Goal: Information Seeking & Learning: Get advice/opinions

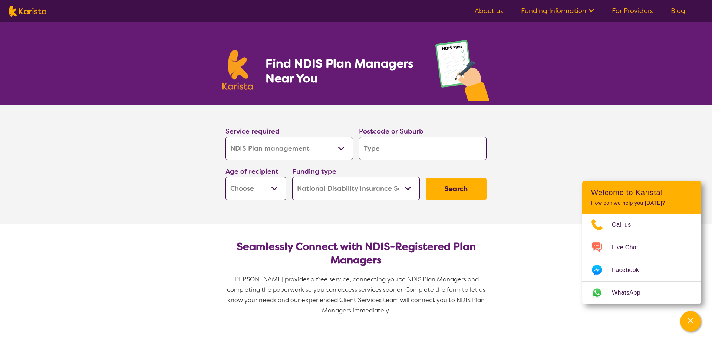
select select "NDIS Plan management"
select select "NDIS"
select select "NDIS Plan management"
select select "NDIS"
select select "NDIS Plan management"
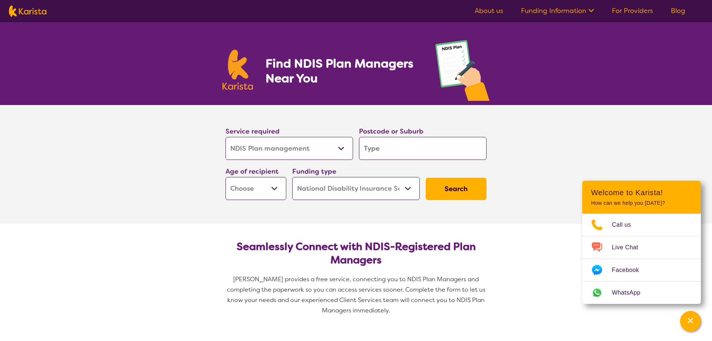
select select "NDIS"
select select "NDIS Plan management"
select select "NDIS"
select select "NDIS Plan management"
select select "NDIS"
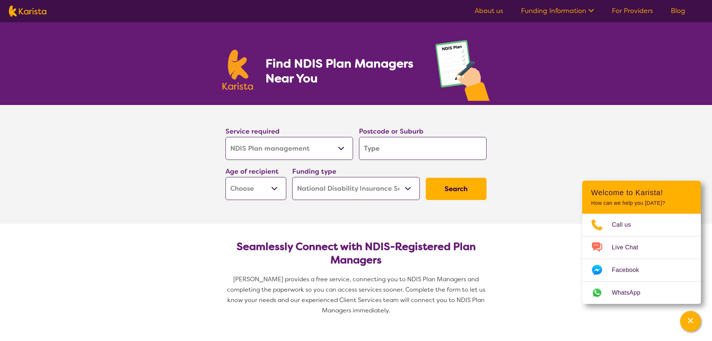
select select "NDIS Plan management"
select select "NDIS"
click at [381, 149] on input "search" at bounding box center [422, 148] width 127 height 23
type input "3"
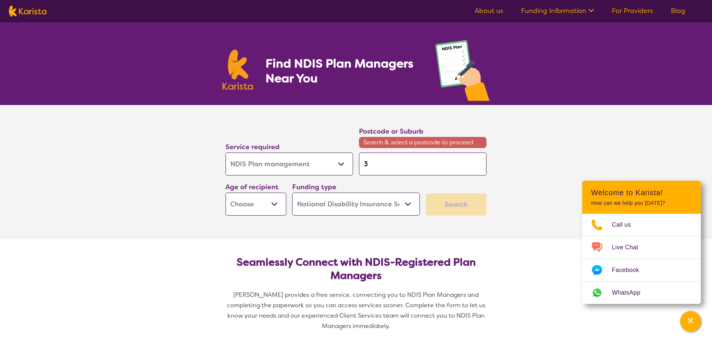
type input "30"
click at [378, 165] on input "30" at bounding box center [422, 163] width 127 height 23
type input "301"
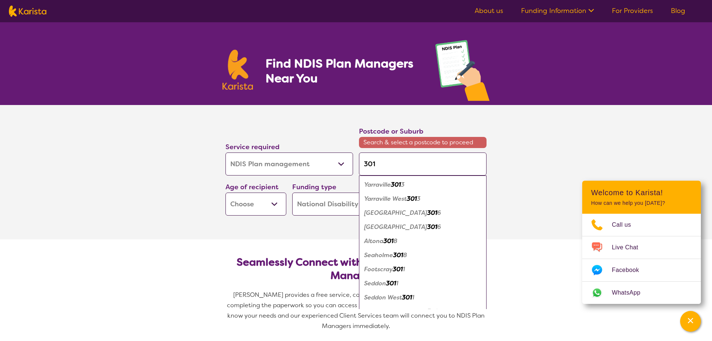
type input "3013"
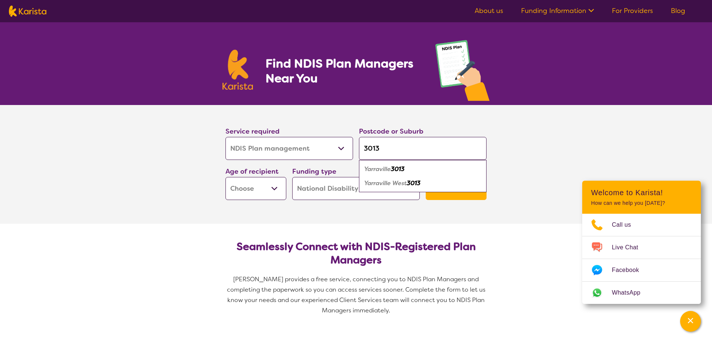
type input "3013"
click at [408, 169] on div "Yarraville 3013" at bounding box center [422, 169] width 120 height 14
click at [225, 177] on select "Early Childhood - 0 to 9 Child - 10 to 11 Adolescent - 12 to 17 Adult - 18 to 6…" at bounding box center [255, 188] width 61 height 23
select select "AD"
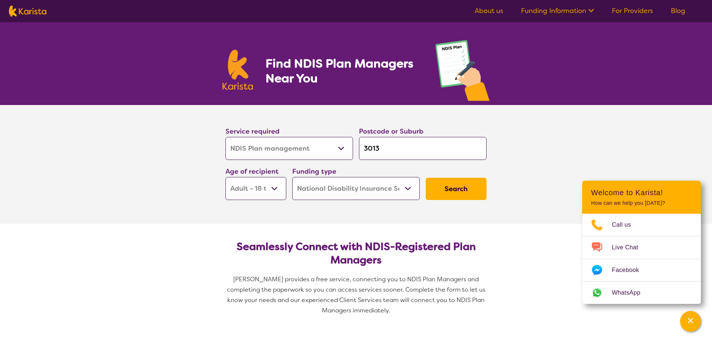
click option "Adult - 18 to 64" at bounding box center [0, 0] width 0 height 0
select select "AD"
click at [292, 177] on select "Home Care Package (HCP) National Disability Insurance Scheme (NDIS) I don't know" at bounding box center [355, 188] width 127 height 23
click option "National Disability Insurance Scheme (NDIS)" at bounding box center [0, 0] width 0 height 0
click at [455, 188] on button "Search" at bounding box center [455, 189] width 61 height 22
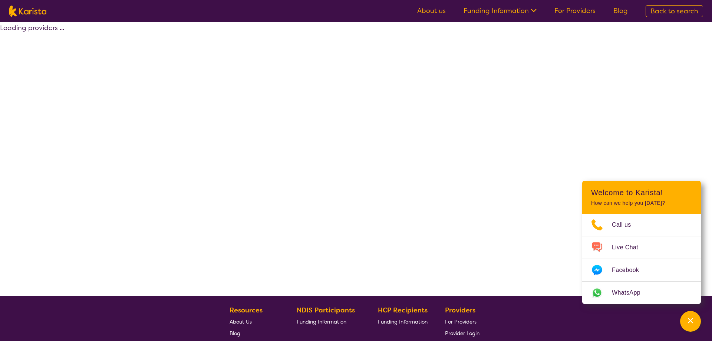
select select "by_score"
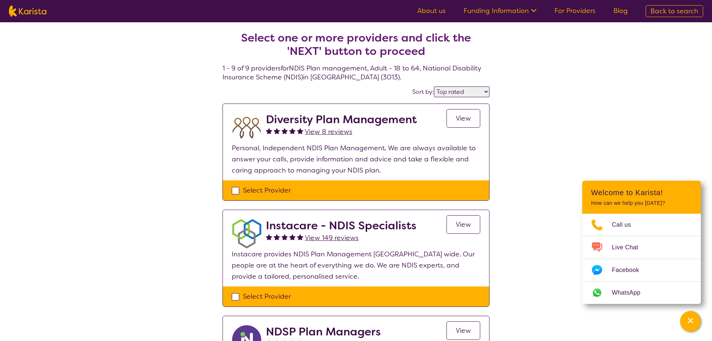
click at [439, 8] on link "About us" at bounding box center [431, 10] width 29 height 9
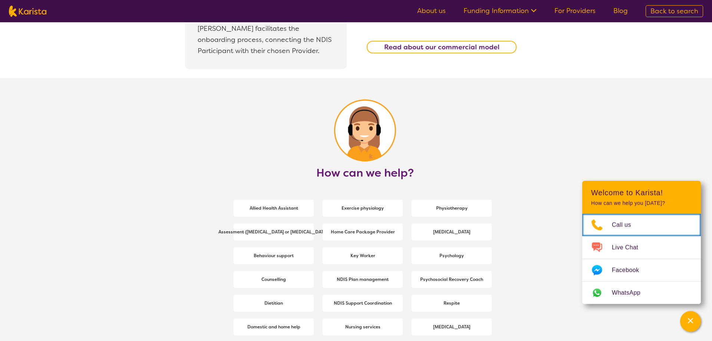
scroll to position [907, 0]
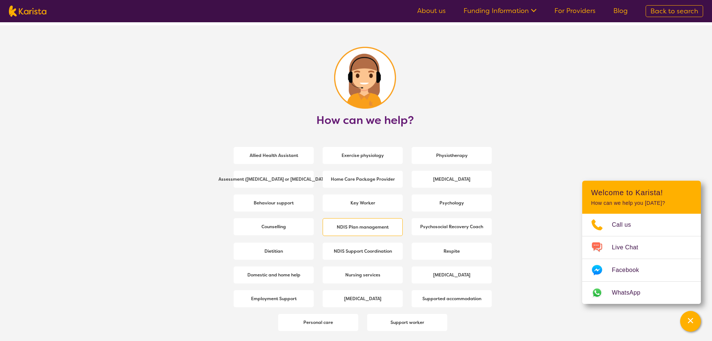
click at [362, 224] on b "NDIS Plan management" at bounding box center [363, 227] width 52 height 6
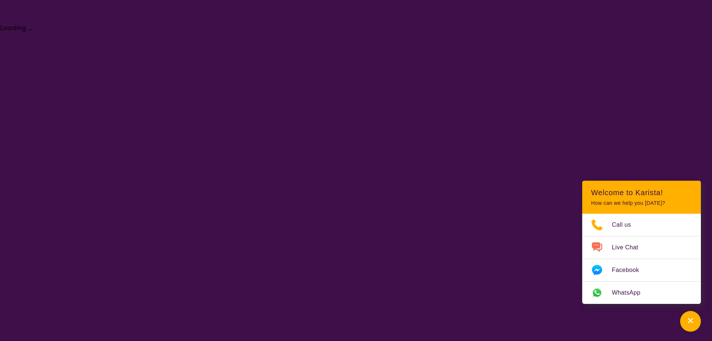
select select "NDIS Plan management"
select select "AD"
select select "NDIS"
select select "NDIS Plan management"
select select "AD"
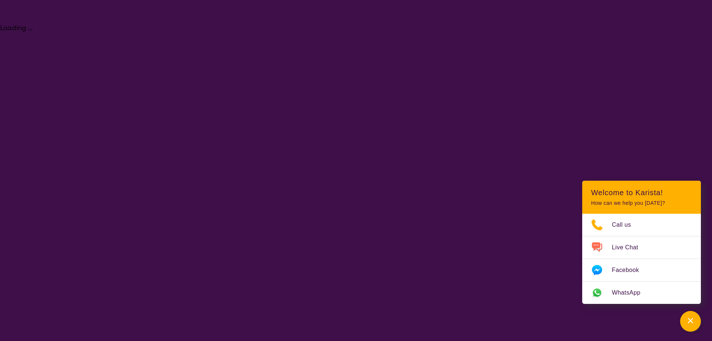
select select "NDIS"
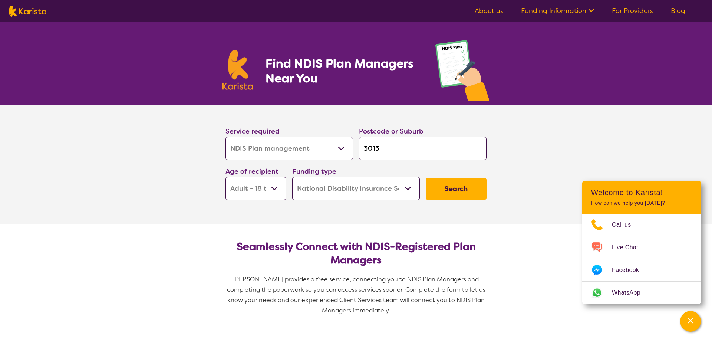
click at [455, 189] on button "Search" at bounding box center [455, 189] width 61 height 22
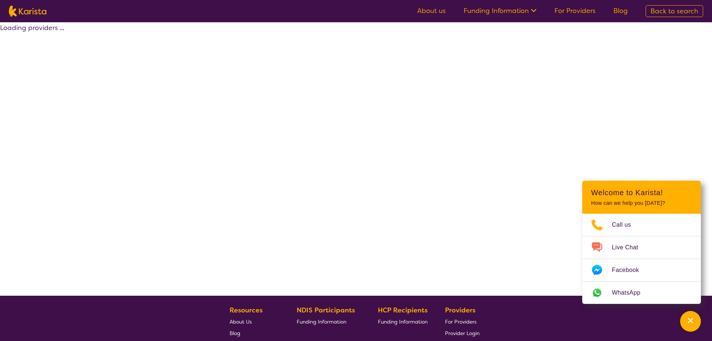
select select "by_score"
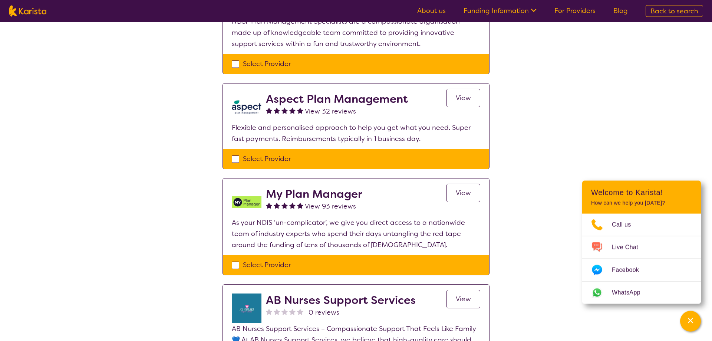
scroll to position [340, 0]
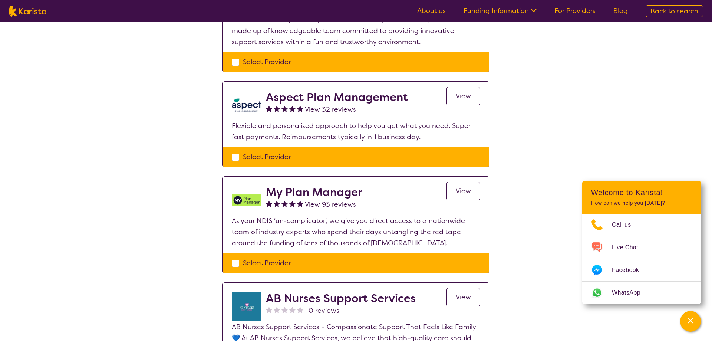
click at [462, 189] on span "View" at bounding box center [462, 190] width 15 height 9
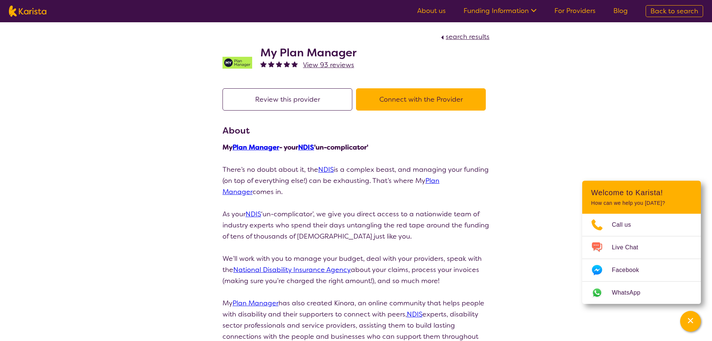
click at [475, 37] on span "search results" at bounding box center [467, 36] width 44 height 9
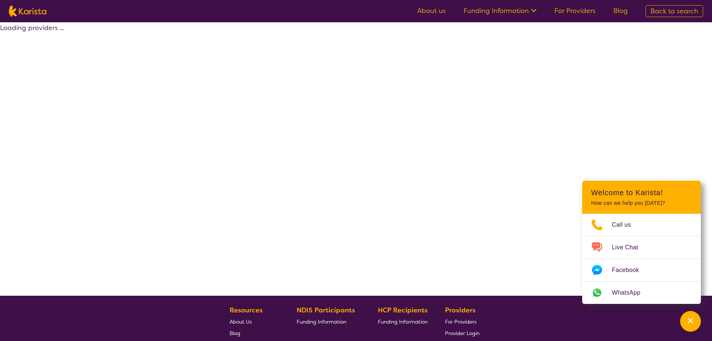
select select "by_score"
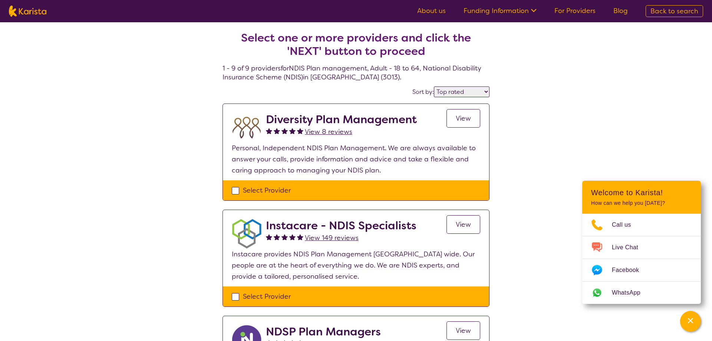
click at [466, 117] on span "View" at bounding box center [462, 118] width 15 height 9
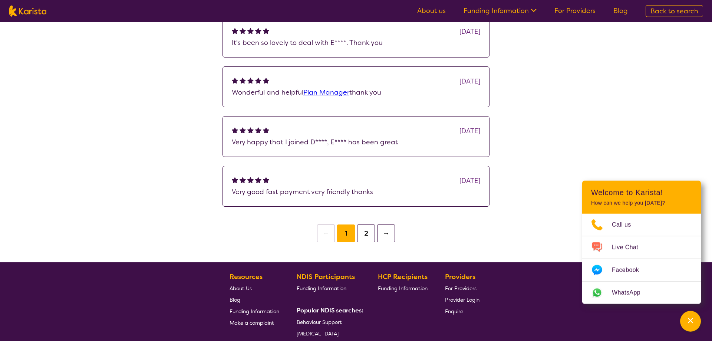
scroll to position [605, 0]
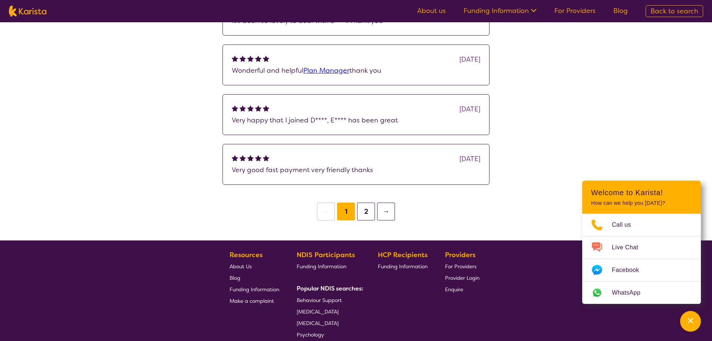
click at [364, 220] on button "2" at bounding box center [366, 211] width 18 height 18
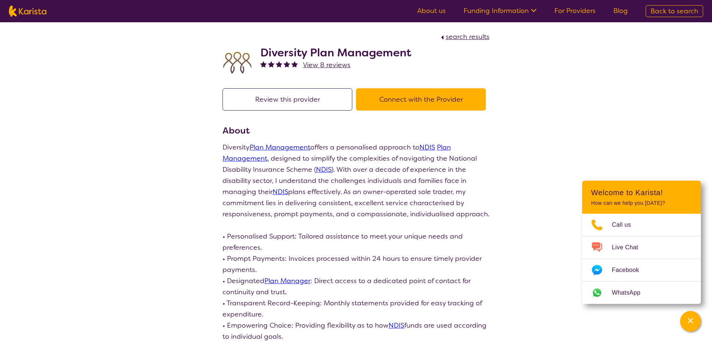
click at [472, 35] on span "search results" at bounding box center [467, 36] width 44 height 9
select select "by_score"
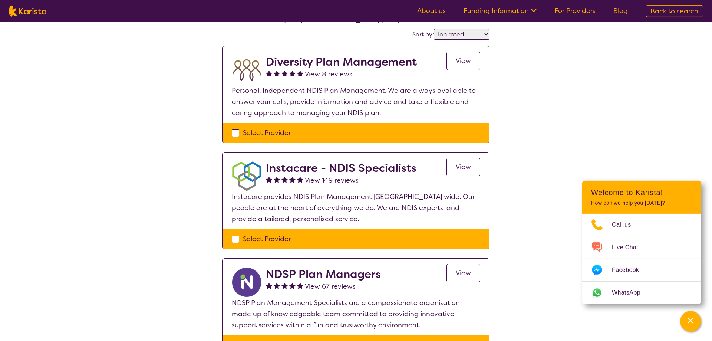
scroll to position [76, 0]
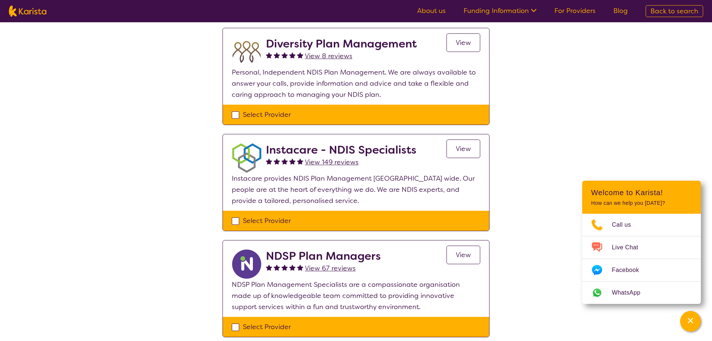
click at [342, 161] on span "View 149 reviews" at bounding box center [332, 162] width 54 height 9
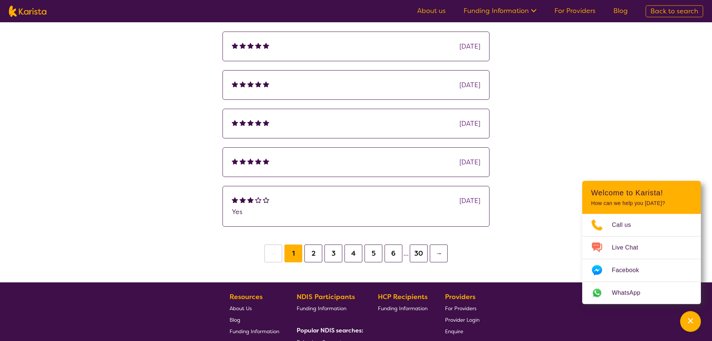
scroll to position [151, 0]
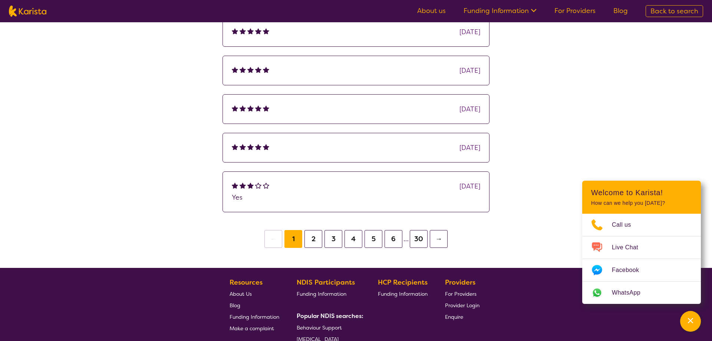
click at [313, 238] on button "2" at bounding box center [313, 239] width 18 height 18
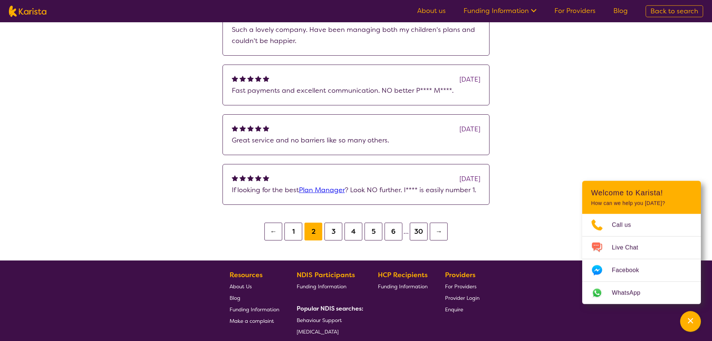
scroll to position [274, 0]
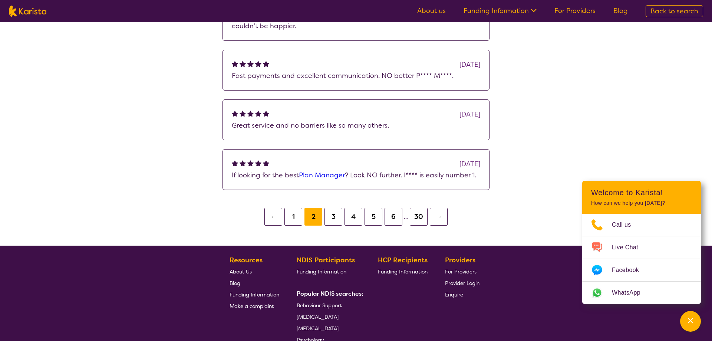
click at [331, 216] on button "3" at bounding box center [333, 217] width 18 height 18
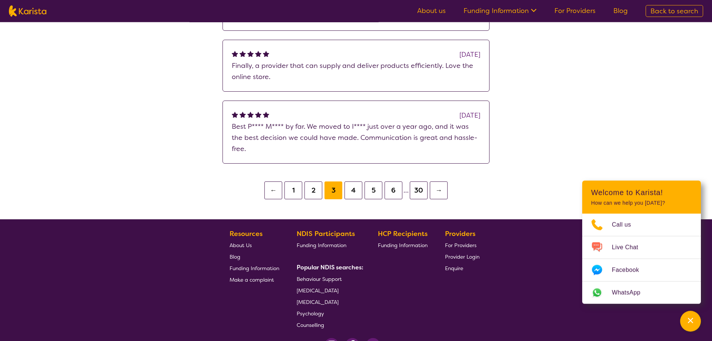
scroll to position [311, 0]
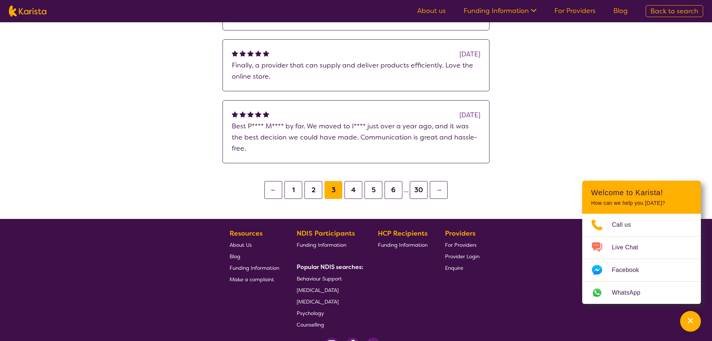
click at [293, 181] on button "1" at bounding box center [293, 190] width 18 height 18
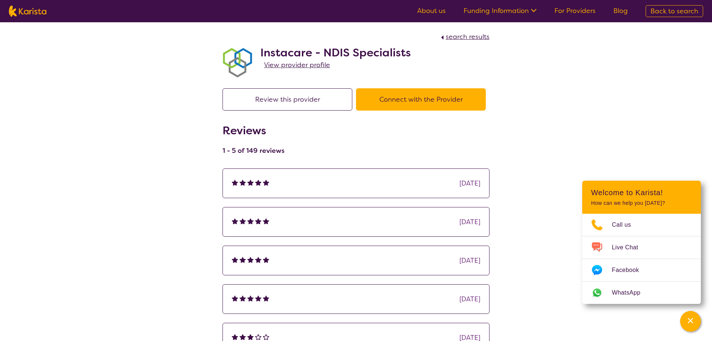
click at [473, 36] on span "search results" at bounding box center [467, 36] width 44 height 9
select select "by_score"
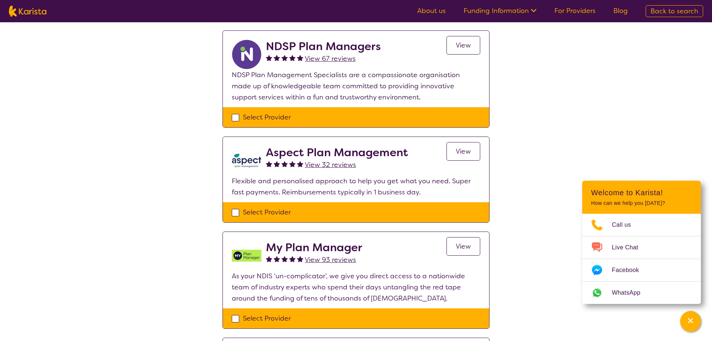
scroll to position [302, 0]
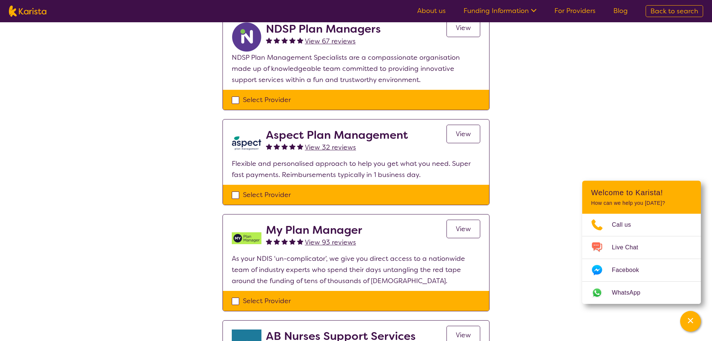
click at [463, 132] on span "View" at bounding box center [462, 133] width 15 height 9
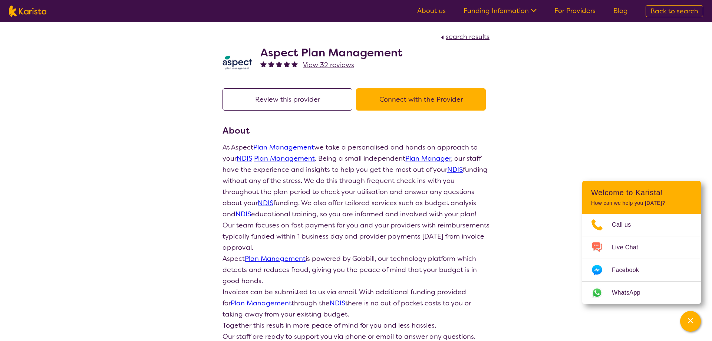
scroll to position [302, 0]
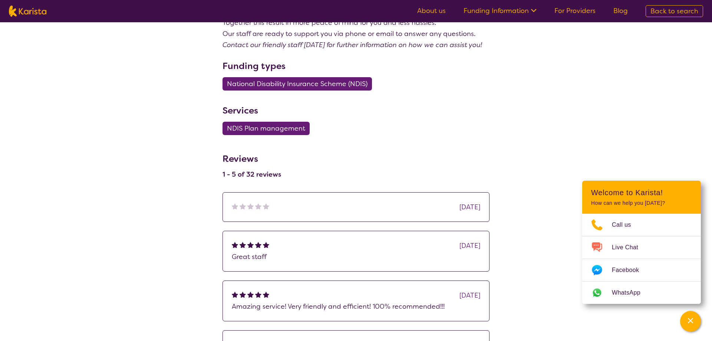
select select "by_score"
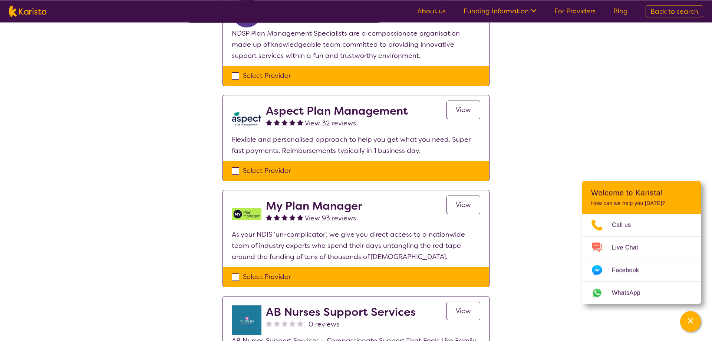
scroll to position [340, 0]
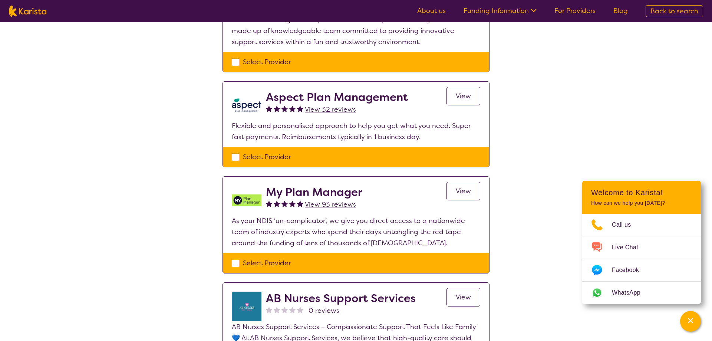
click at [341, 203] on span "View 93 reviews" at bounding box center [330, 204] width 51 height 9
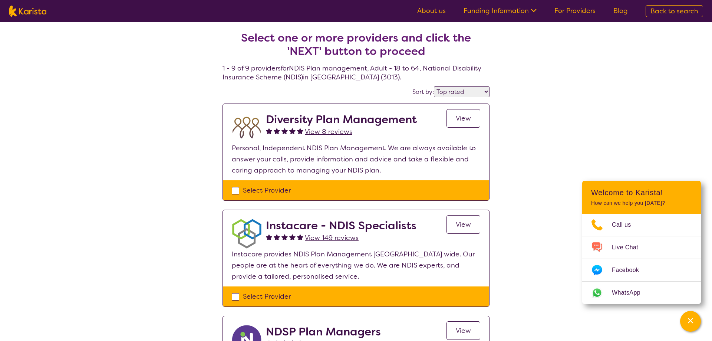
click at [434, 86] on select "Highly reviewed Top rated" at bounding box center [462, 91] width 56 height 11
select select "highly_reviewed"
click option "Highly reviewed" at bounding box center [0, 0] width 0 height 0
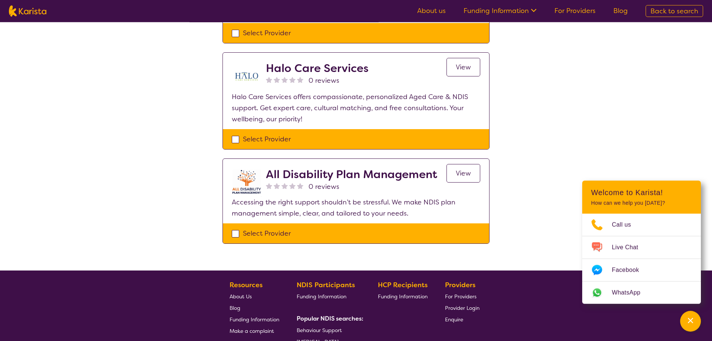
scroll to position [832, 0]
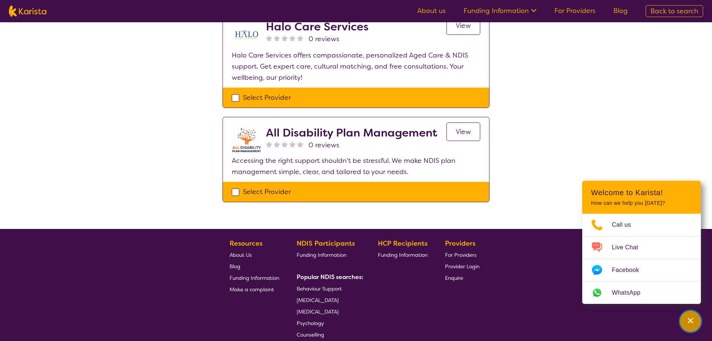
click at [690, 322] on icon "Channel Menu" at bounding box center [689, 320] width 7 height 7
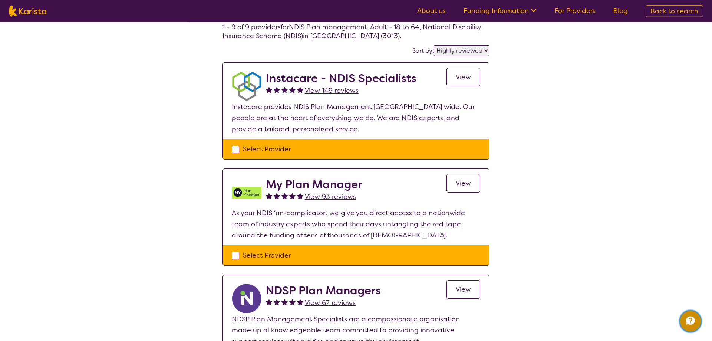
scroll to position [0, 0]
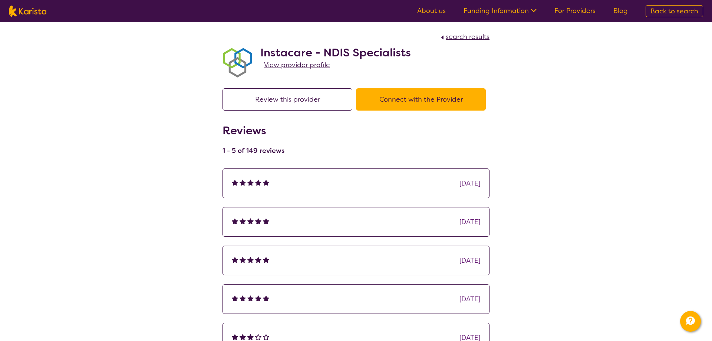
click at [467, 36] on span "search results" at bounding box center [467, 36] width 44 height 9
select select "by_score"
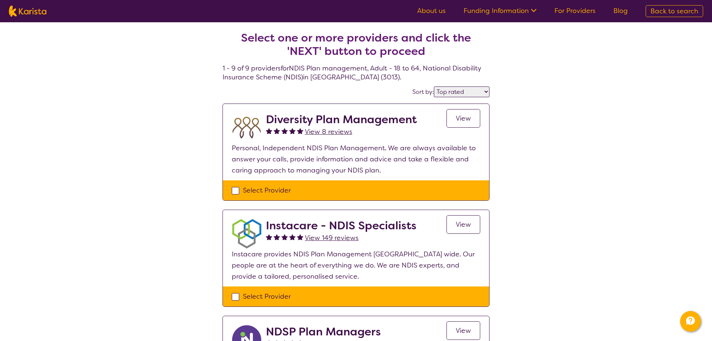
click at [666, 10] on span "Back to search" at bounding box center [674, 11] width 48 height 9
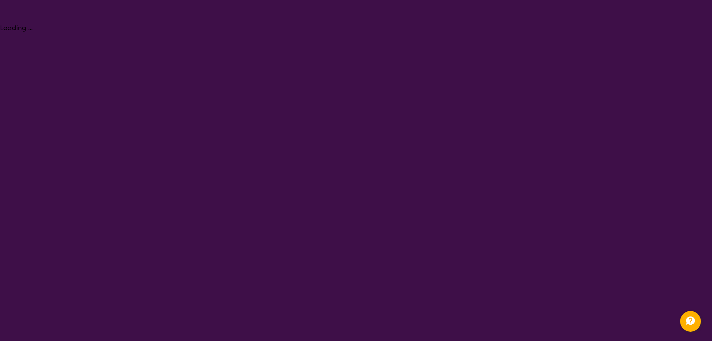
select select "NDIS Plan management"
select select "AD"
select select "NDIS"
select select "NDIS Plan management"
select select "AD"
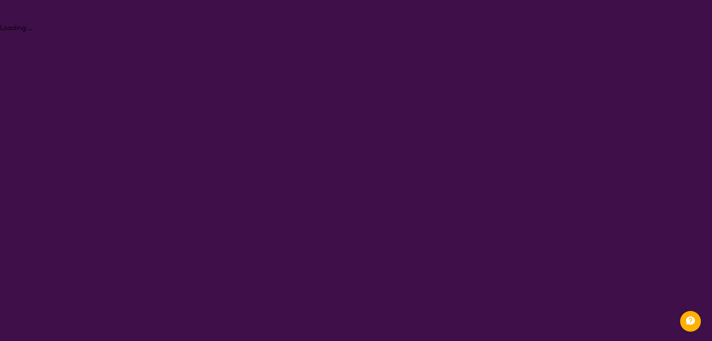
select select "NDIS"
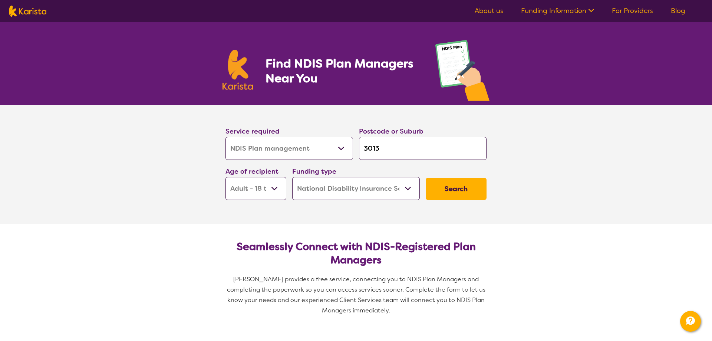
click at [409, 150] on input "3013" at bounding box center [422, 148] width 127 height 23
click at [546, 175] on section "Service required Allied Health Assistant Assessment (ADHD or Autism) Behaviour …" at bounding box center [356, 164] width 712 height 119
click at [292, 177] on select "Home Care Package (HCP) National Disability Insurance Scheme (NDIS) I don't know" at bounding box center [355, 188] width 127 height 23
click at [541, 175] on section "Service required Allied Health Assistant Assessment (ADHD or Autism) Behaviour …" at bounding box center [356, 164] width 712 height 119
click at [560, 11] on link "Funding Information" at bounding box center [557, 10] width 73 height 9
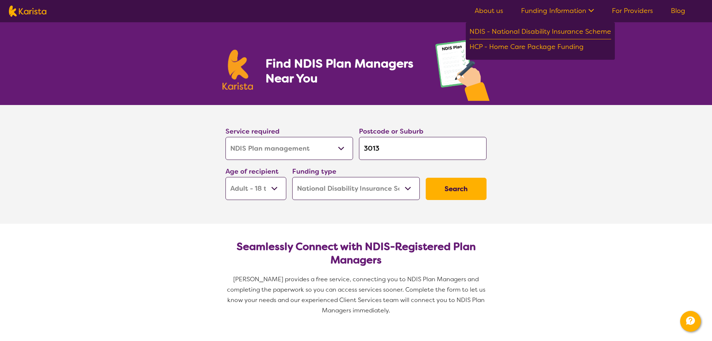
click at [485, 10] on link "About us" at bounding box center [488, 10] width 29 height 9
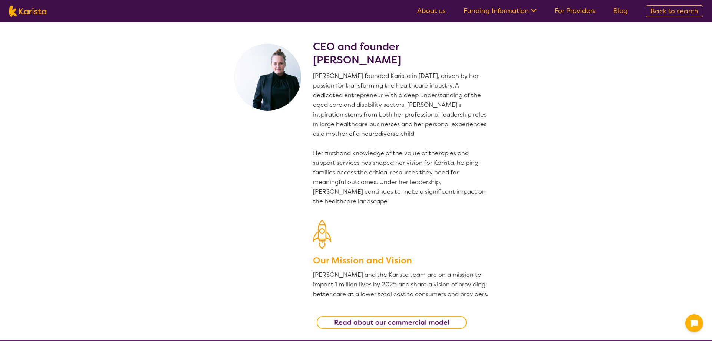
click at [623, 12] on link "Blog" at bounding box center [620, 10] width 14 height 9
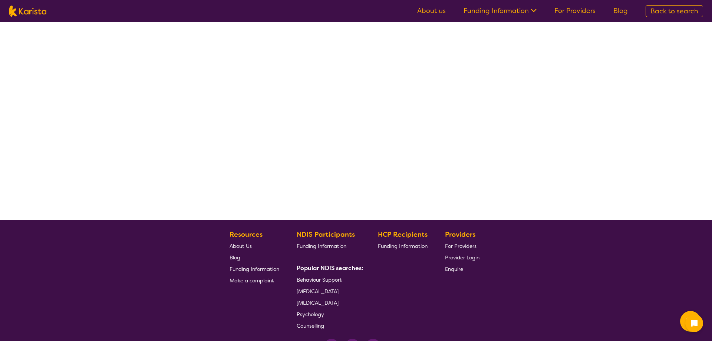
scroll to position [122, 0]
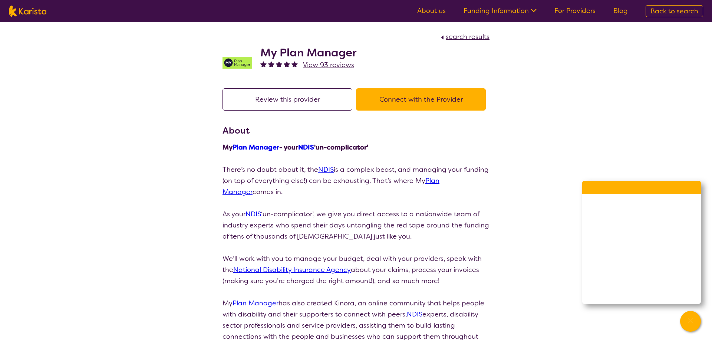
select select "by_score"
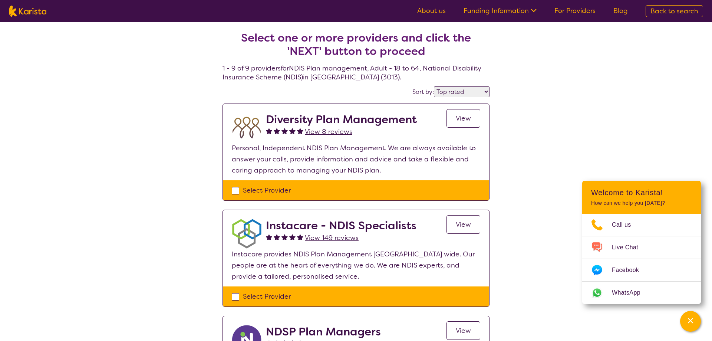
scroll to position [345, 0]
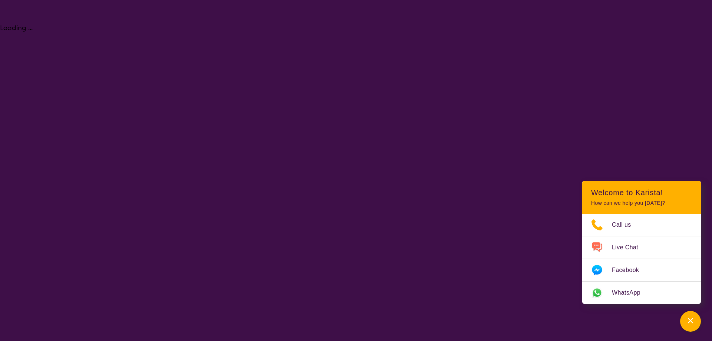
select select "NDIS Plan management"
select select "AD"
select select "NDIS"
select select "NDIS Plan management"
select select "AD"
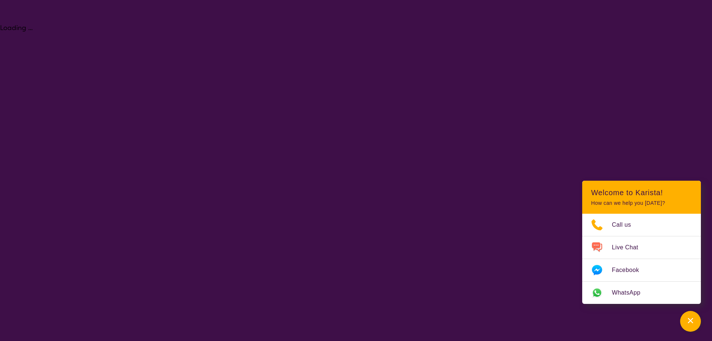
select select "NDIS"
